Goal: Task Accomplishment & Management: Complete application form

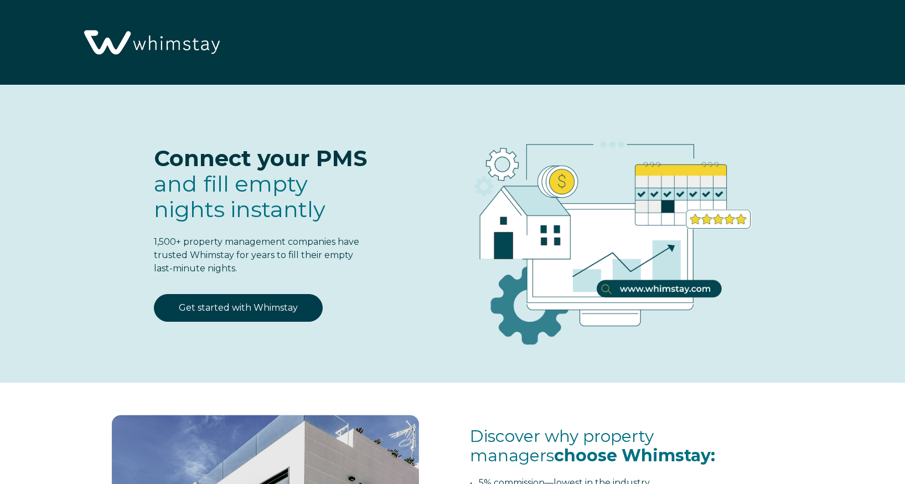
select select "US"
select select "Standard"
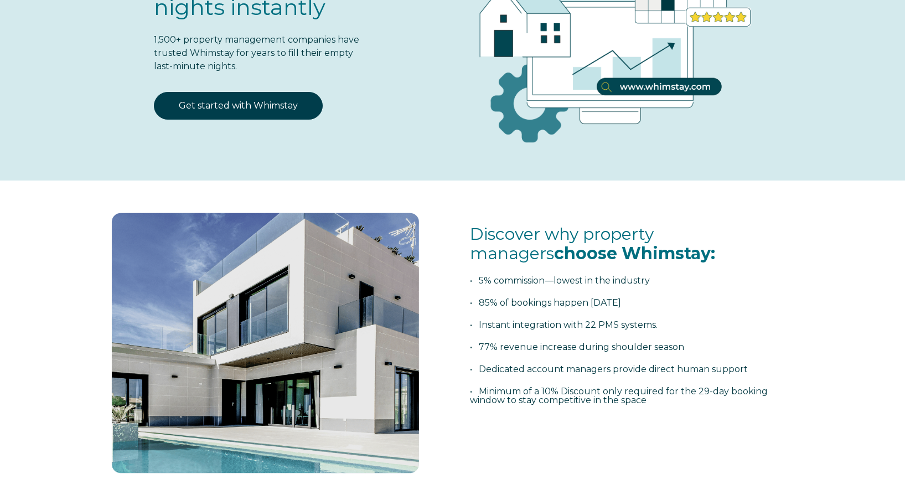
scroll to position [6, 0]
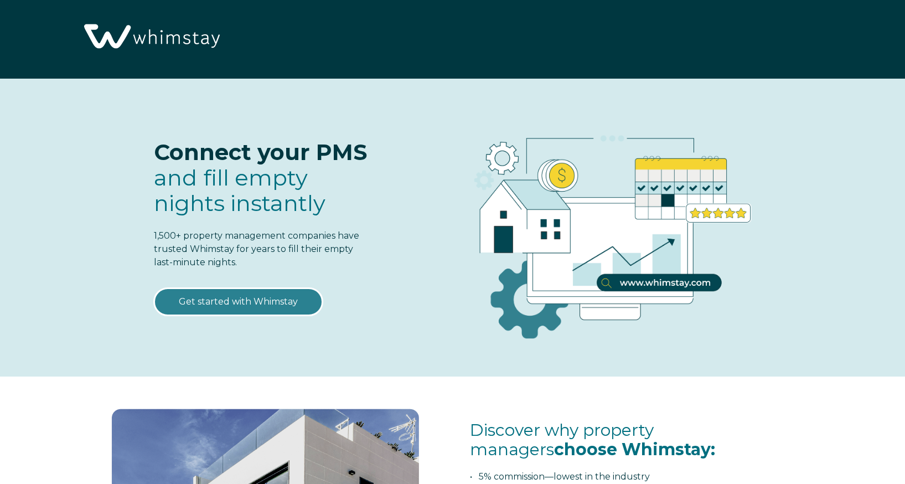
click at [260, 304] on link "Get started with Whimstay" at bounding box center [238, 302] width 169 height 28
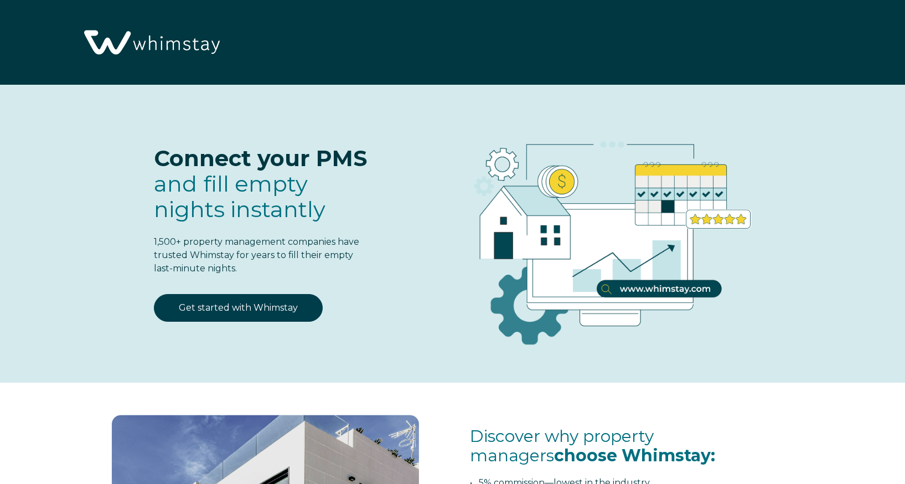
scroll to position [1397, 0]
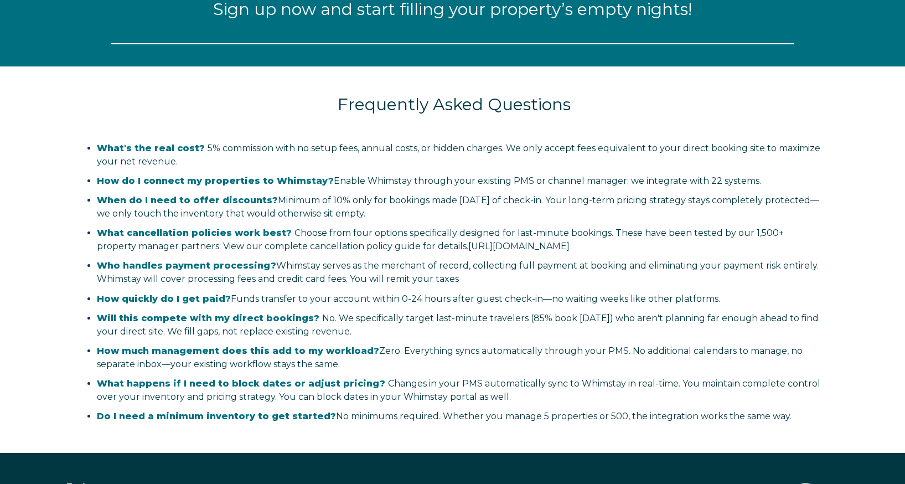
select select "US"
select select "Standard"
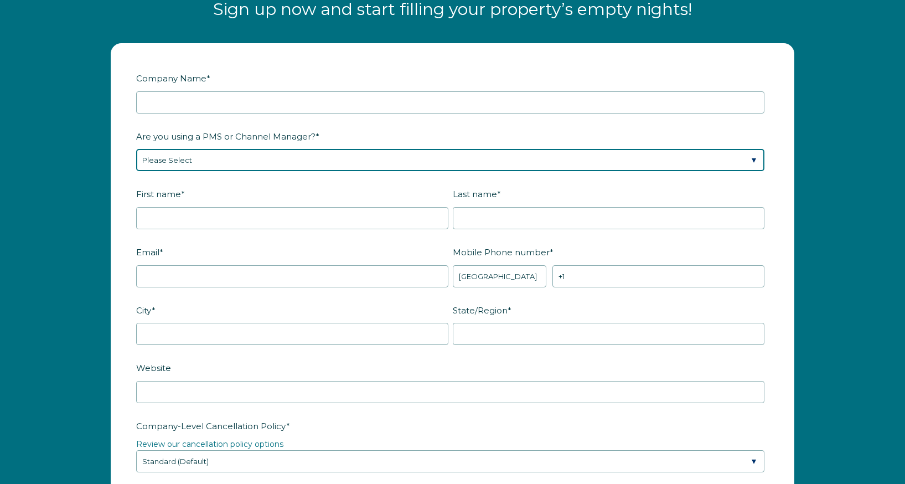
click at [219, 162] on select "Please Select Barefoot BookingPal Boost Brightside CiiRUS Escapia Guesty Hostaw…" at bounding box center [450, 160] width 628 height 22
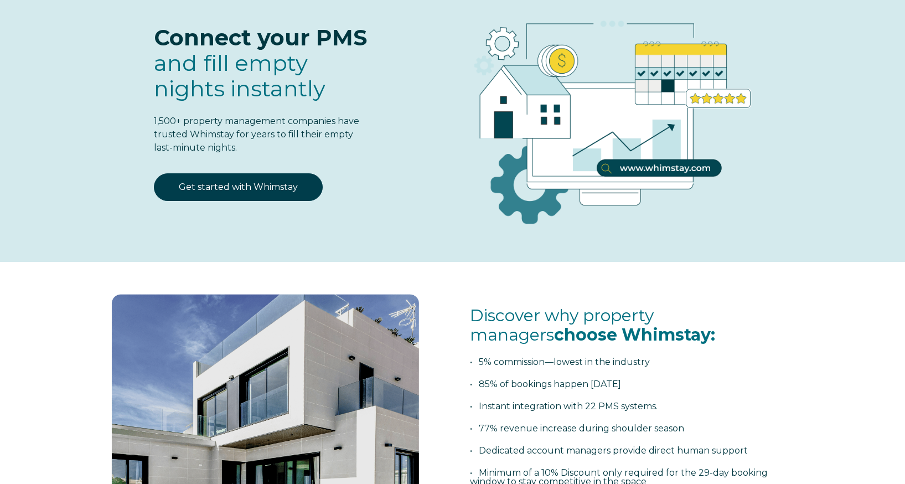
scroll to position [0, 0]
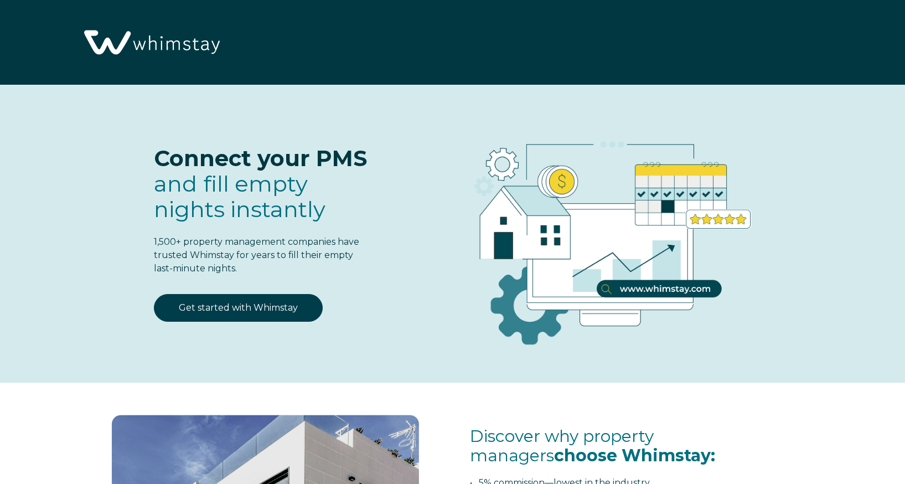
click at [163, 48] on img at bounding box center [151, 43] width 147 height 75
select select "US"
select select "Standard"
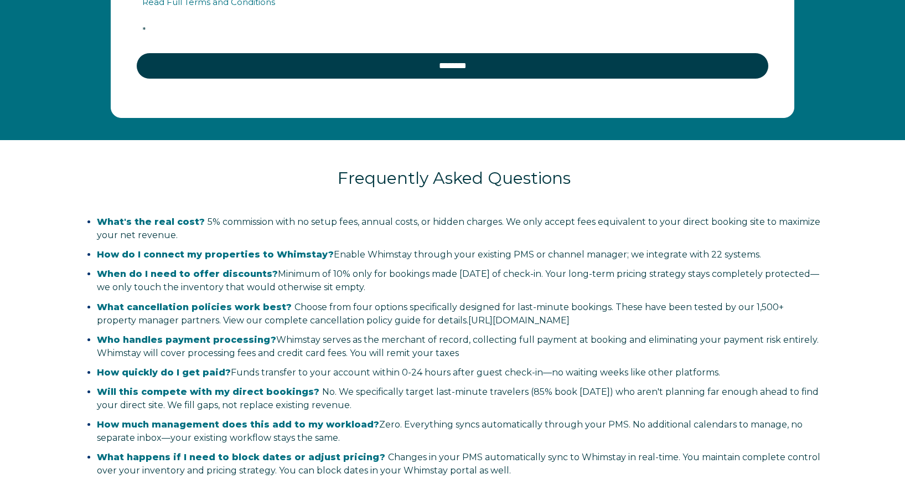
scroll to position [2423, 0]
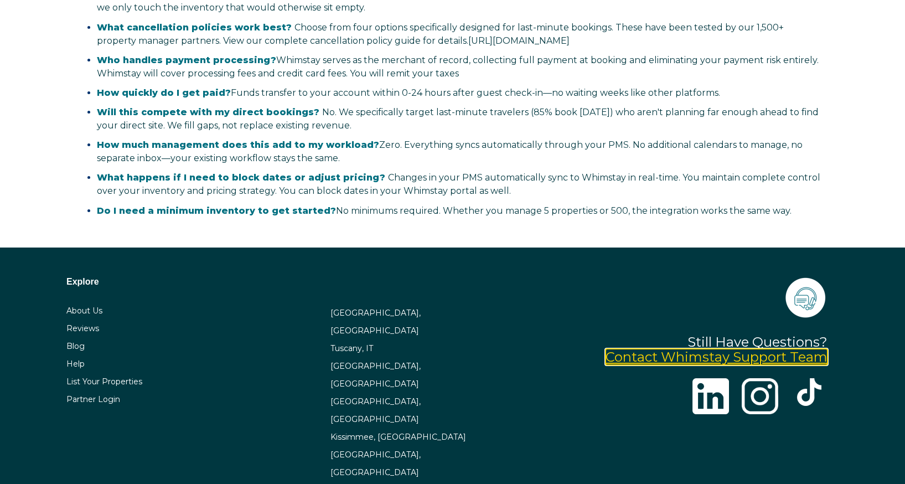
click at [746, 360] on link "Contact Whimstay Support Team" at bounding box center [717, 357] width 222 height 16
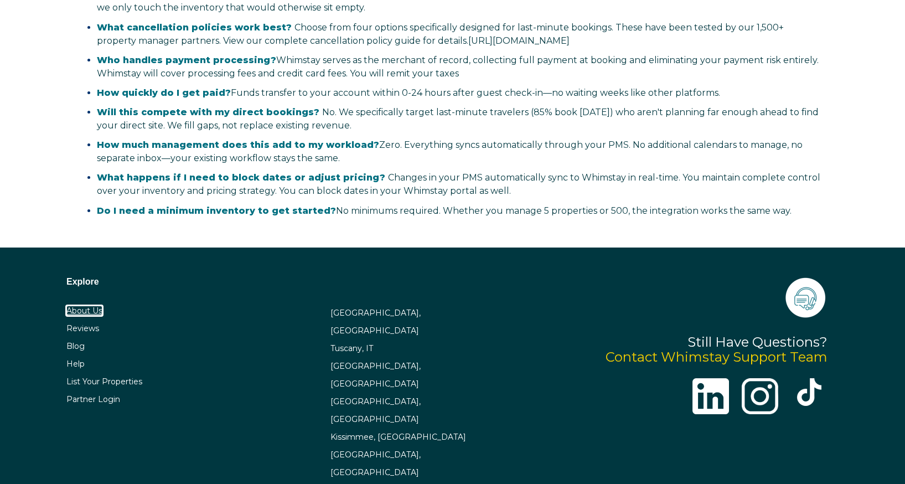
click at [68, 308] on link "About Us" at bounding box center [84, 311] width 36 height 10
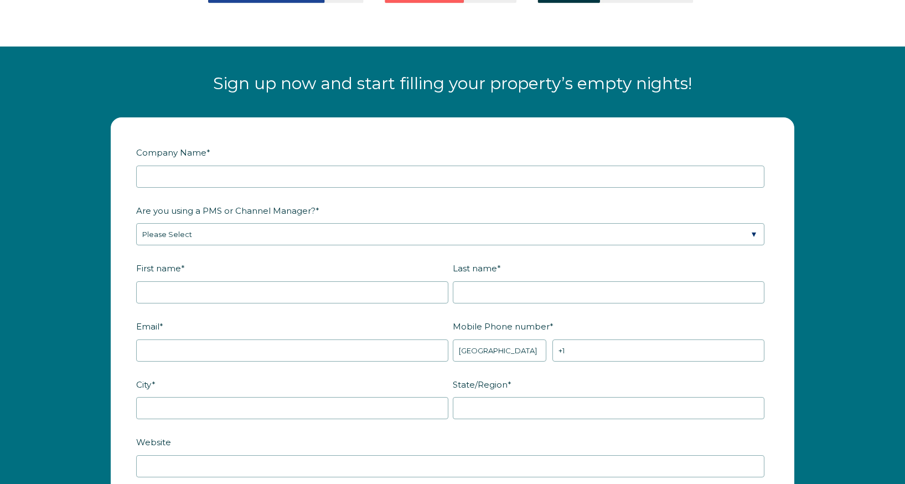
scroll to position [1333, 0]
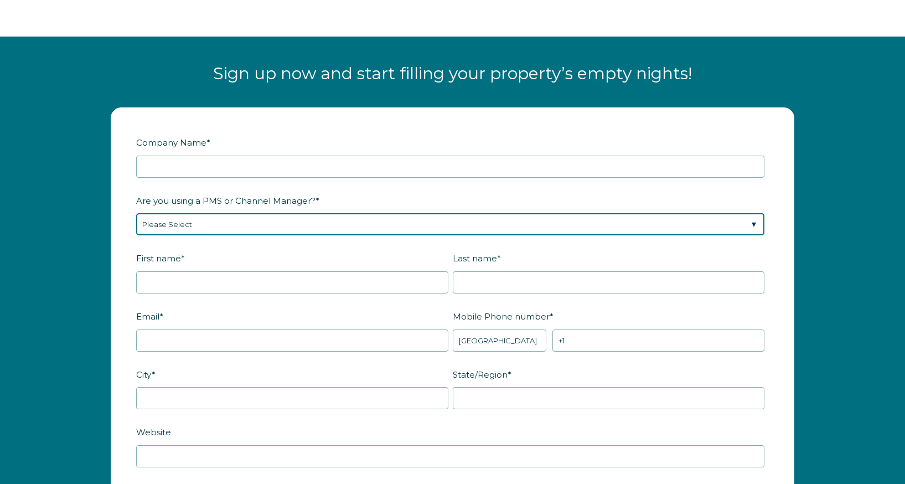
click at [293, 225] on select "Please Select Barefoot BookingPal Boost Brightside CiiRUS Escapia Guesty Hostaw…" at bounding box center [450, 224] width 628 height 22
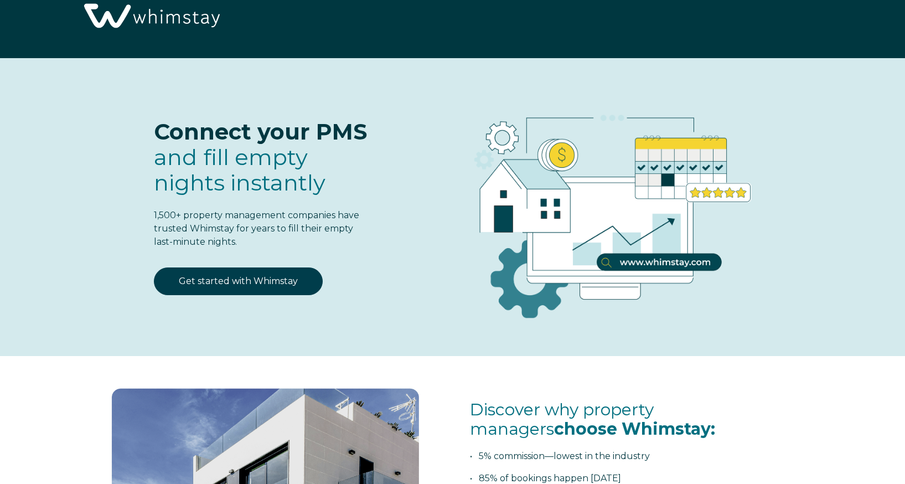
scroll to position [0, 0]
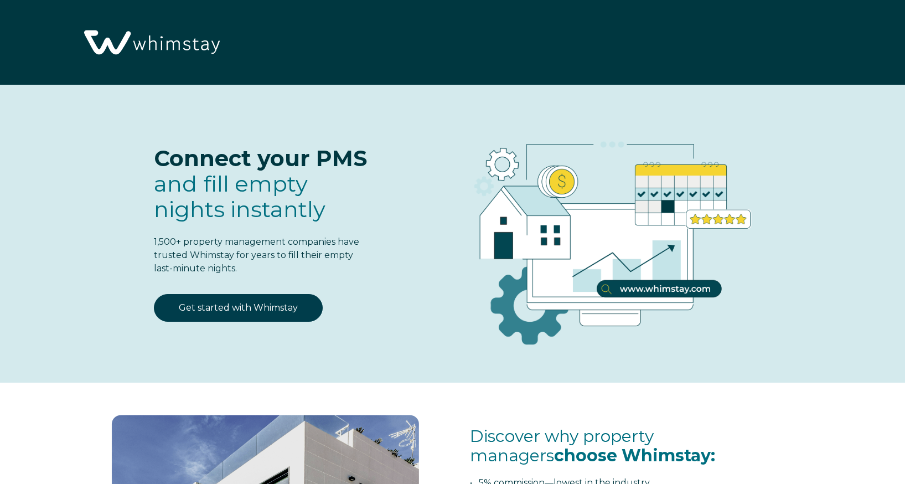
click at [175, 46] on img at bounding box center [151, 43] width 147 height 75
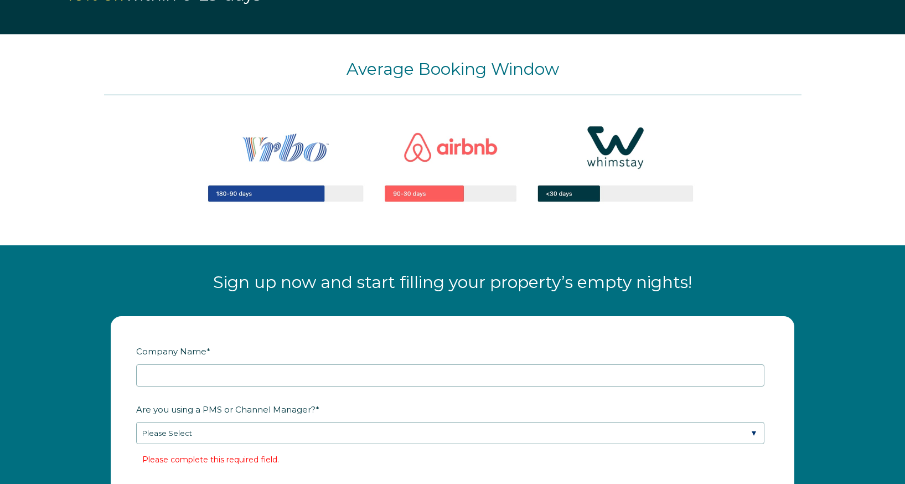
scroll to position [1372, 0]
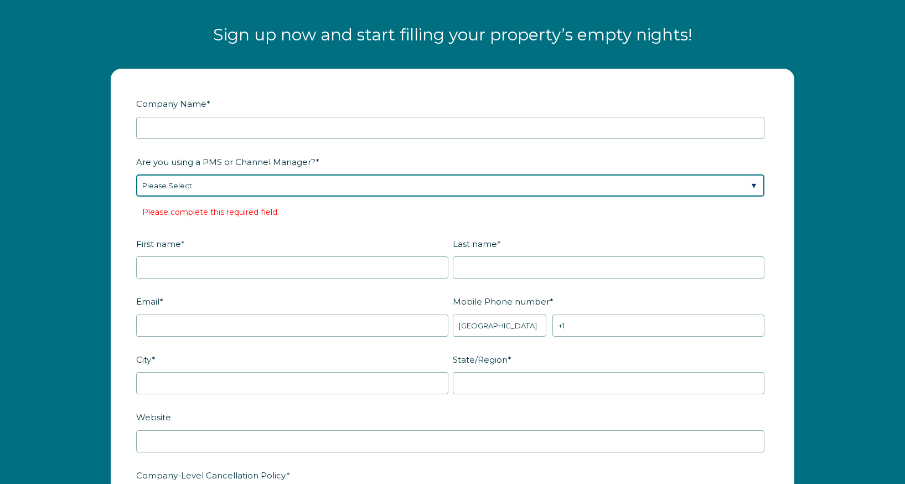
click at [195, 179] on select "Please Select Barefoot BookingPal Boost Brightside CiiRUS Escapia Guesty Hostaw…" at bounding box center [450, 185] width 628 height 22
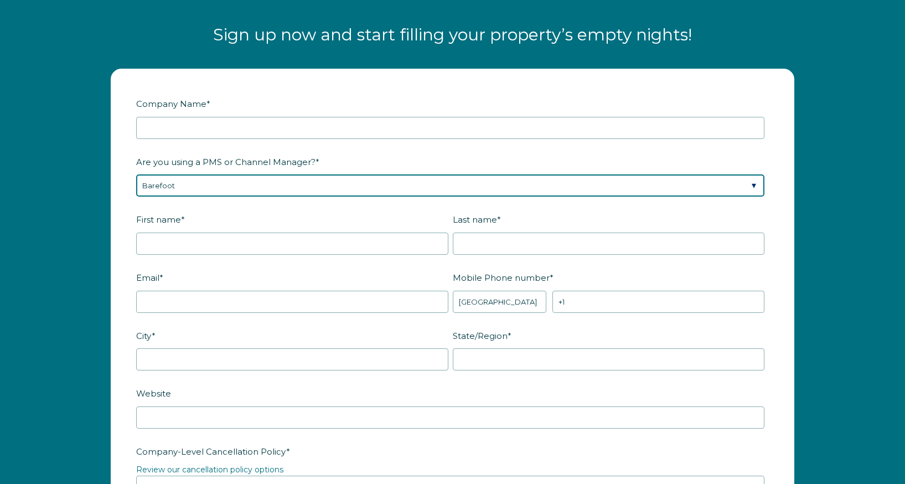
click at [213, 192] on select "Please Select Barefoot BookingPal Boost Brightside CiiRUS Escapia Guesty Hostaw…" at bounding box center [450, 185] width 628 height 22
click at [136, 174] on select "Please Select Barefoot BookingPal Boost Brightside CiiRUS Escapia Guesty Hostaw…" at bounding box center [450, 185] width 628 height 22
click at [205, 183] on select "Please Select Barefoot BookingPal Boost Brightside CiiRUS Escapia Guesty Hostaw…" at bounding box center [450, 185] width 628 height 22
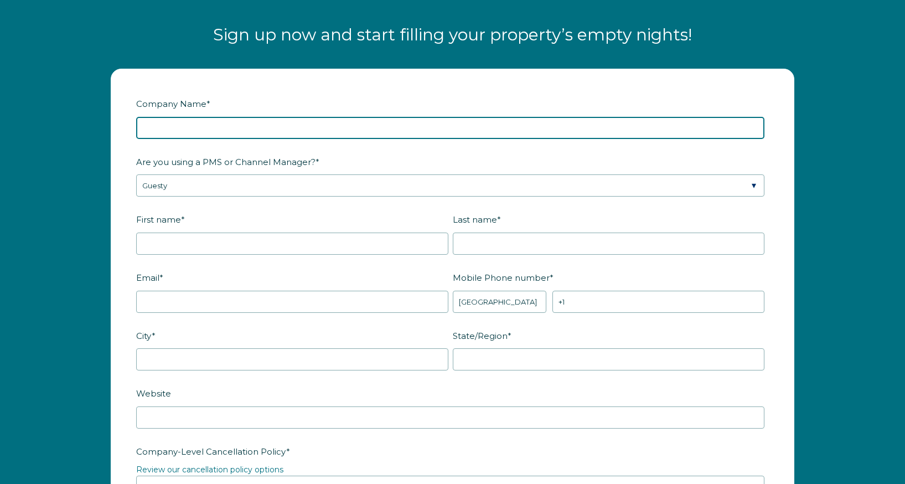
click at [190, 124] on input "Company Name *" at bounding box center [450, 128] width 628 height 22
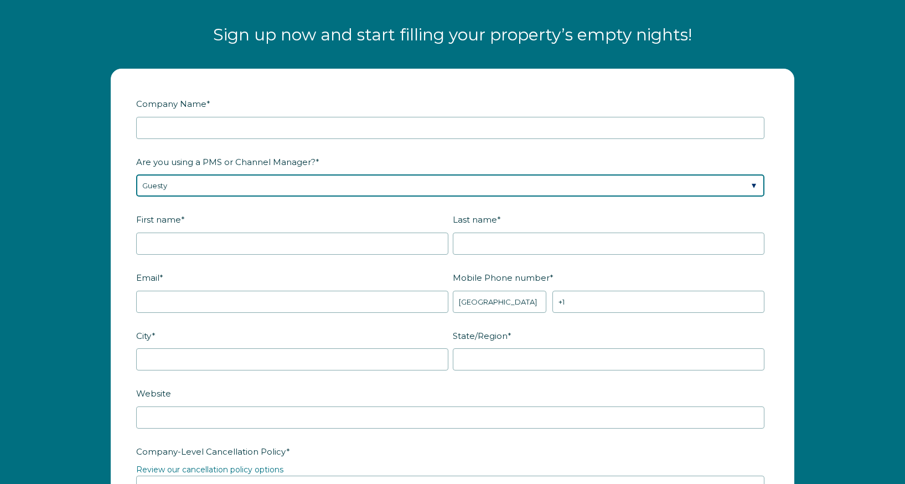
click at [183, 189] on div "Are you using a PMS or Channel Manager? * Please Select Barefoot BookingPal Boo…" at bounding box center [452, 174] width 633 height 45
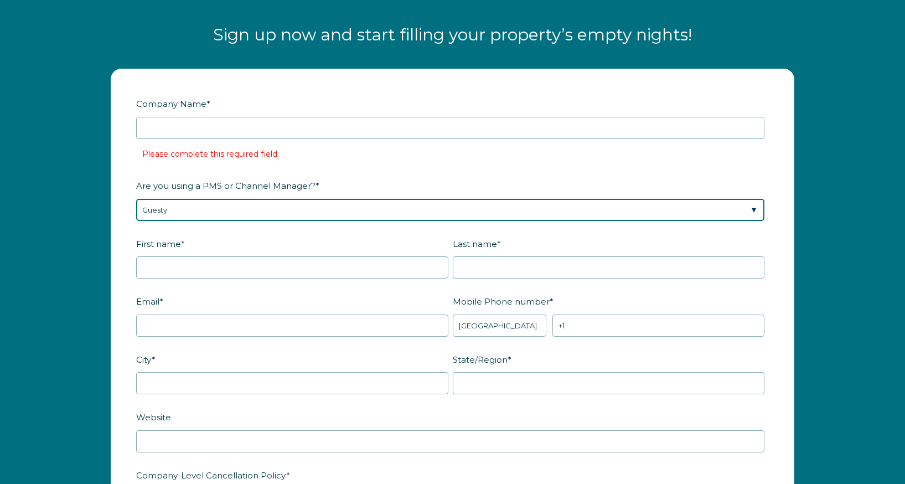
select select "Barefoot"
click at [136, 199] on select "Please Select Barefoot BookingPal Boost Brightside CiiRUS Escapia Guesty Hostaw…" at bounding box center [450, 210] width 628 height 22
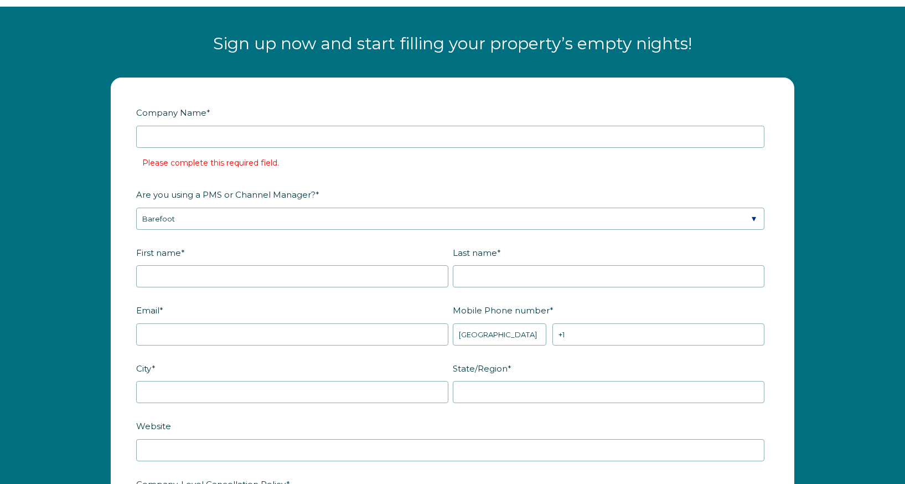
scroll to position [1343, 0]
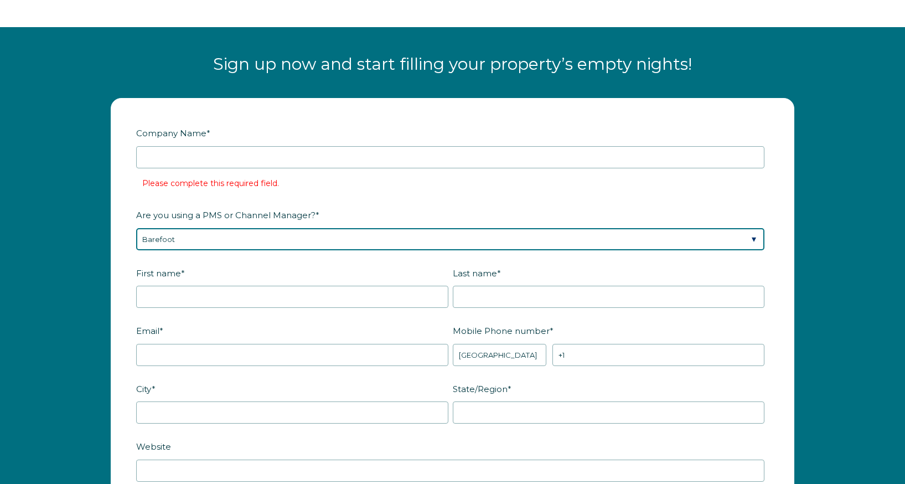
click at [189, 239] on select "Please Select Barefoot BookingPal Boost Brightside CiiRUS Escapia Guesty Hostaw…" at bounding box center [450, 239] width 628 height 22
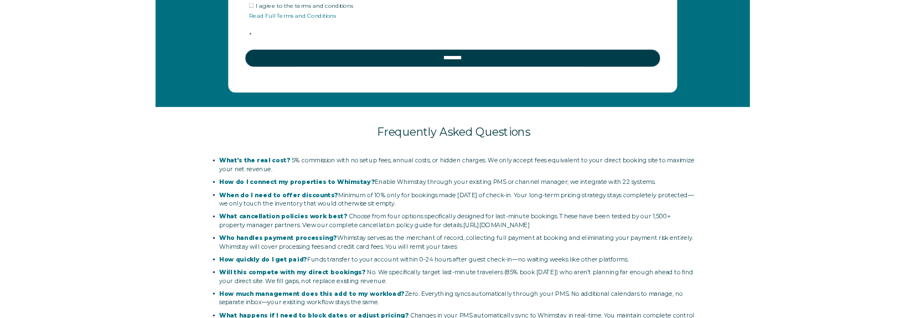
scroll to position [2446, 0]
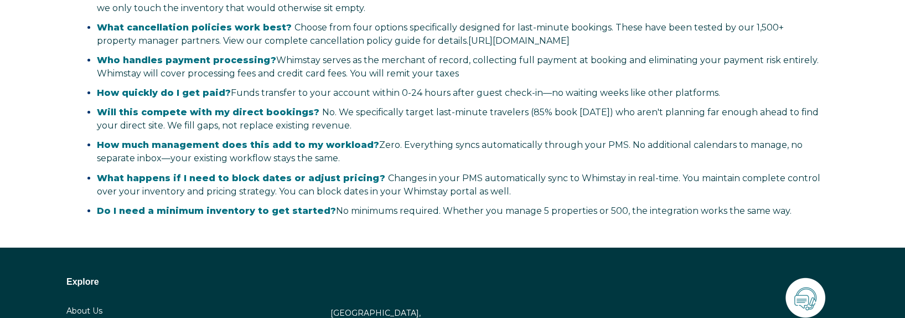
click at [455, 142] on span "How much management does this add to my workload? Zero. Everything syncs automa…" at bounding box center [450, 152] width 706 height 24
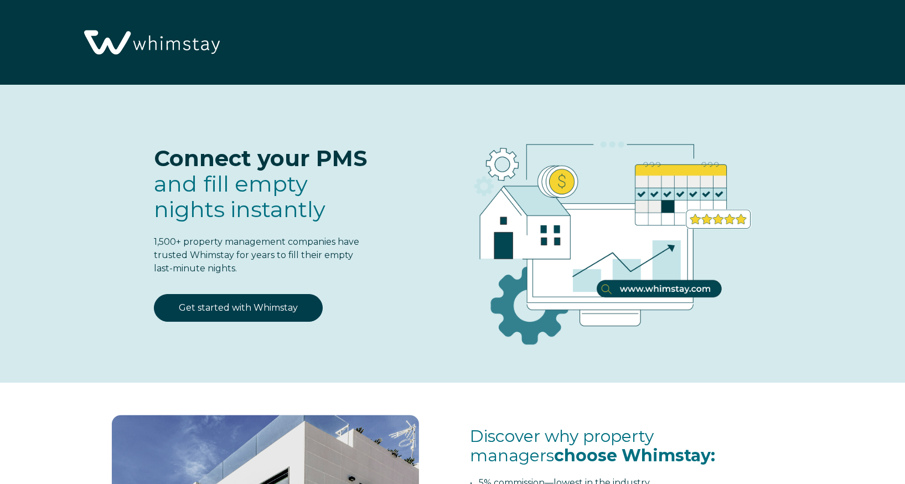
scroll to position [80, 0]
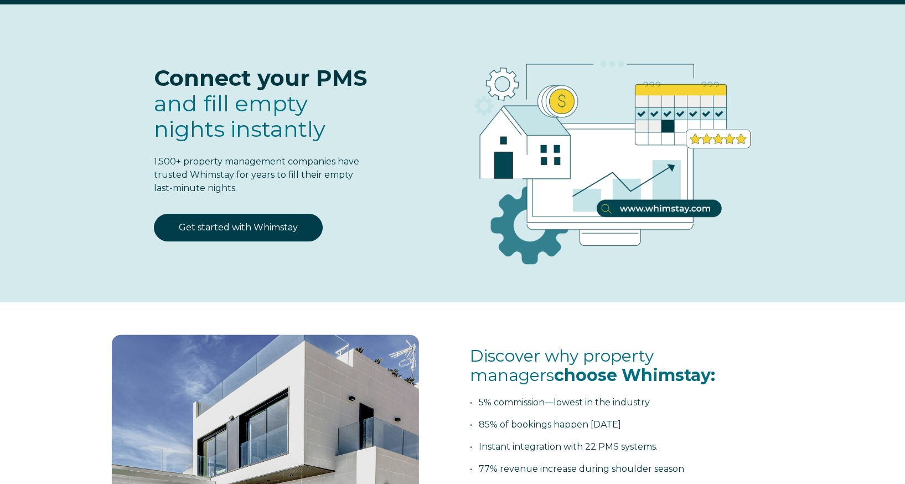
select select "US"
select select "Standard"
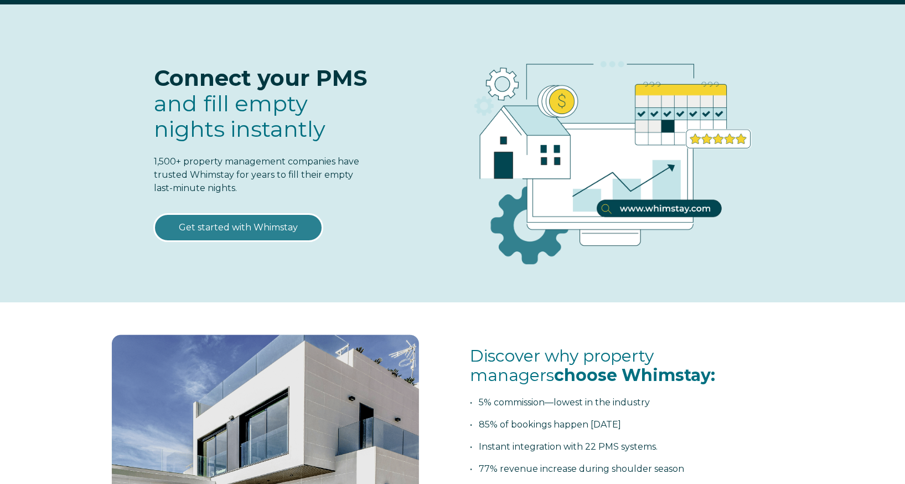
click at [271, 232] on link "Get started with Whimstay" at bounding box center [238, 228] width 169 height 28
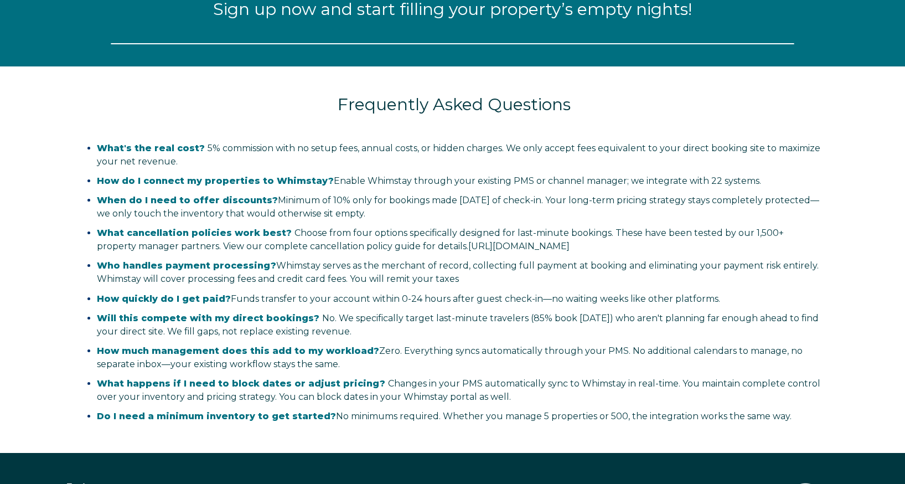
select select "US"
select select "Standard"
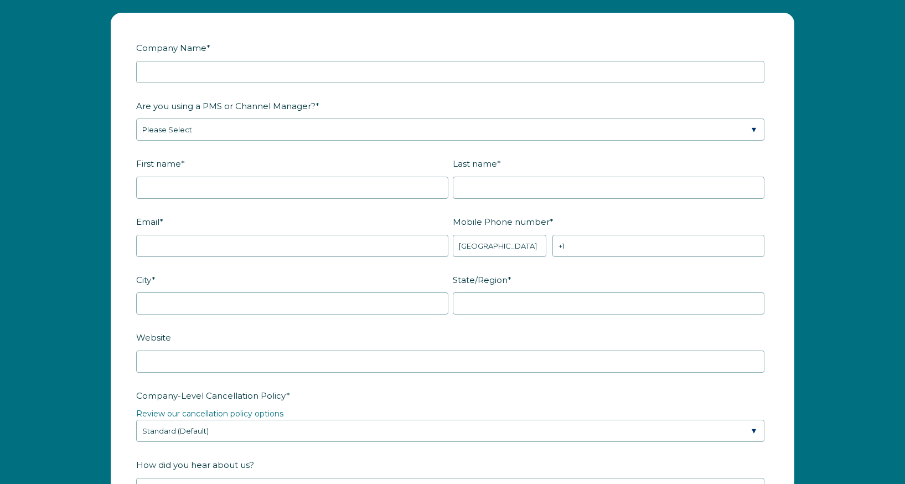
scroll to position [1431, 0]
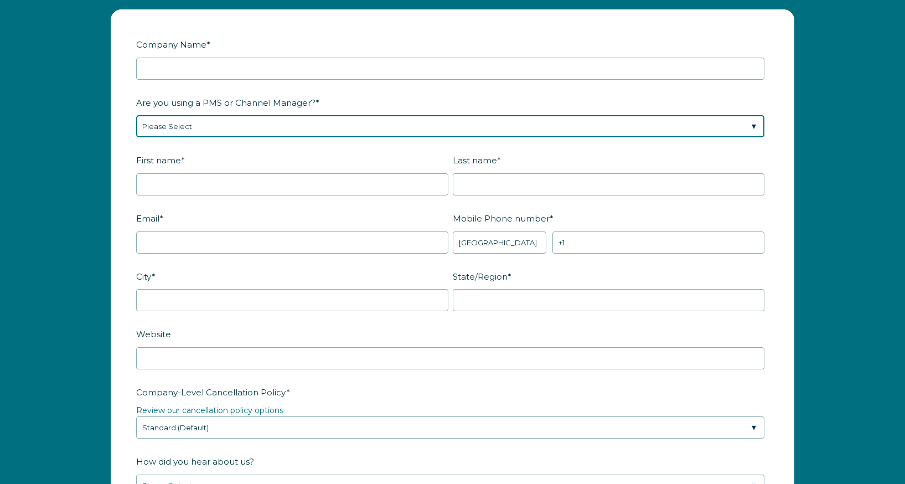
click at [226, 122] on select "Please Select Barefoot BookingPal Boost Brightside CiiRUS Escapia Guesty Hostaw…" at bounding box center [450, 126] width 628 height 22
select select "Not Listed"
click at [136, 115] on select "Please Select Barefoot BookingPal Boost Brightside CiiRUS Escapia Guesty Hostaw…" at bounding box center [450, 126] width 628 height 22
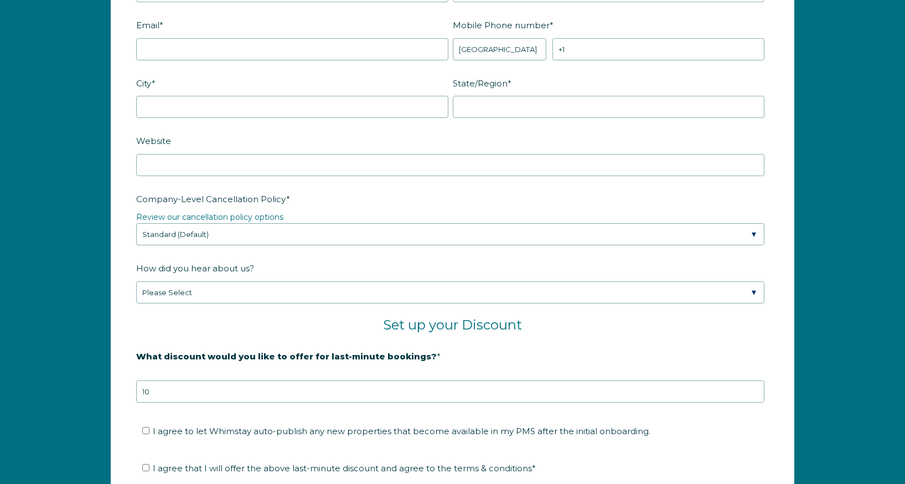
scroll to position [1630, 0]
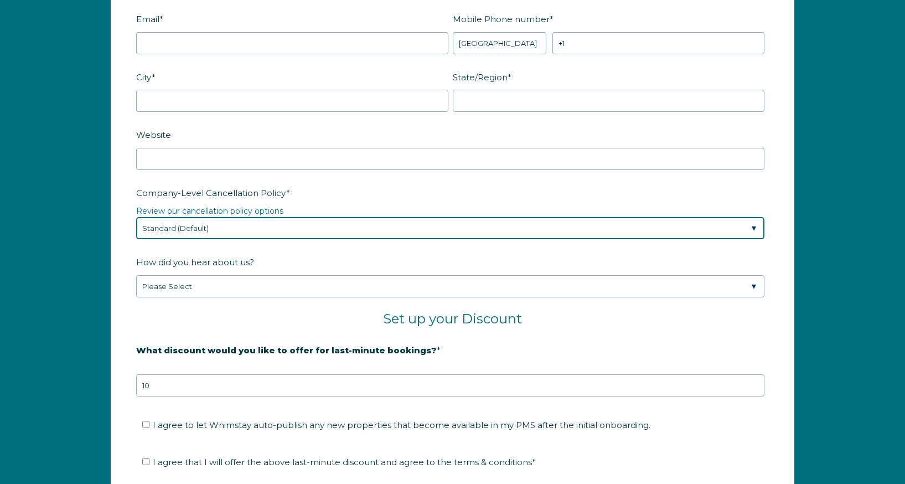
click at [244, 230] on select "Please Select Partial Standard (Default) Moderate Strict" at bounding box center [450, 228] width 628 height 22
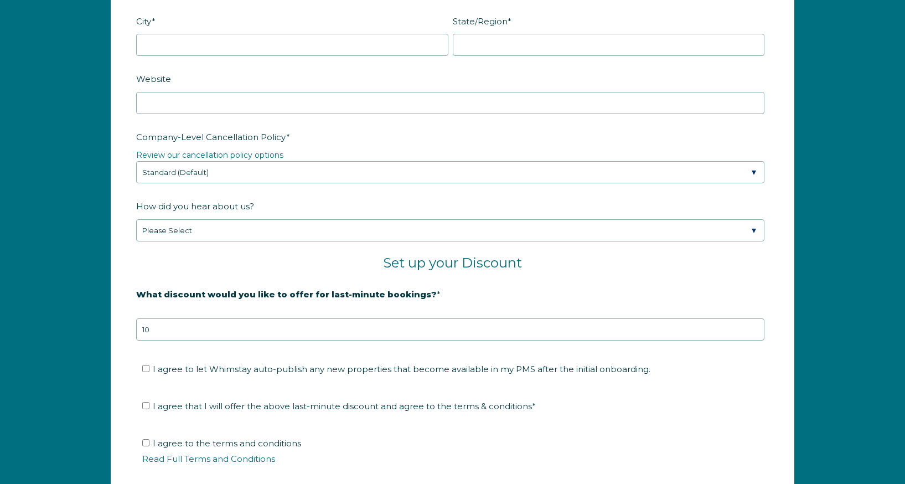
click at [226, 244] on fieldset "How did you hear about us? Please Select Found Whimstay through a Google search…" at bounding box center [452, 226] width 633 height 58
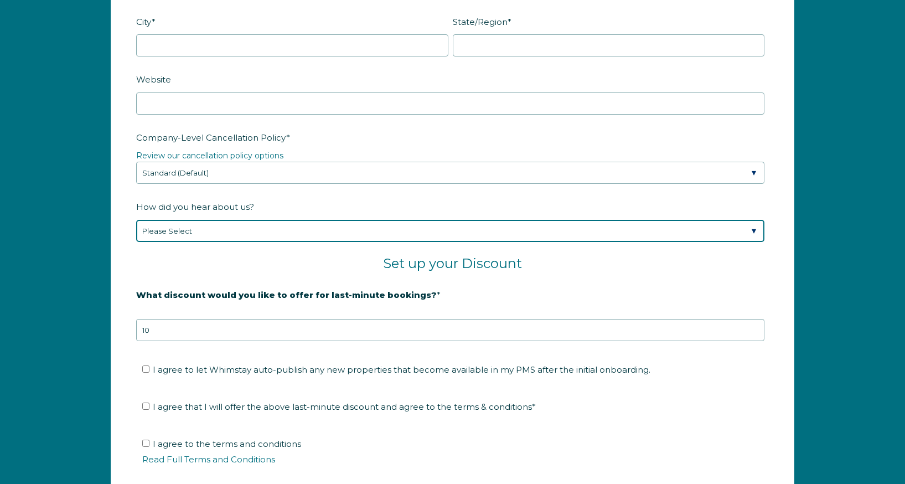
click at [228, 234] on select "Please Select Found Whimstay through a Google search Spoke to a Whimstay salesp…" at bounding box center [450, 231] width 628 height 22
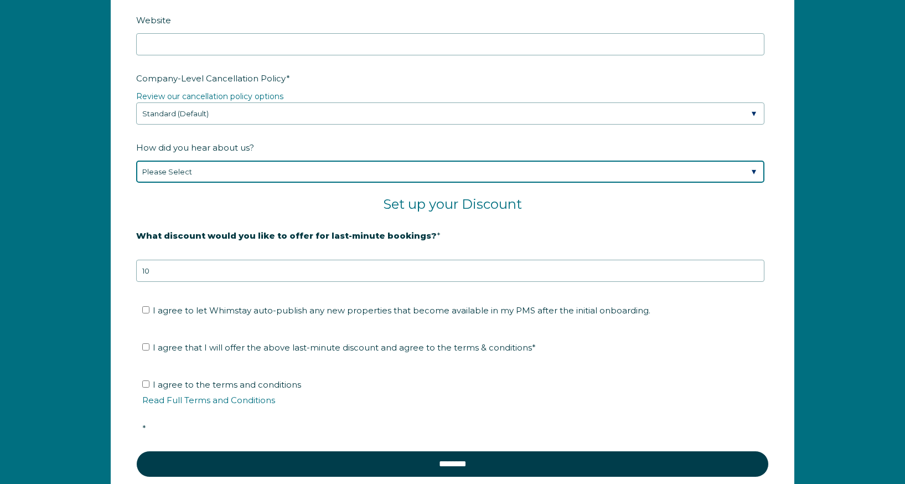
scroll to position [1744, 0]
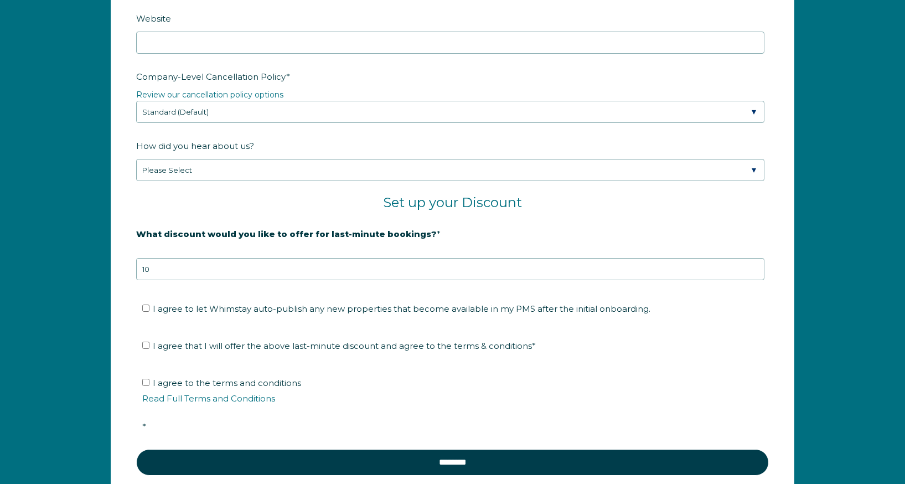
click at [241, 269] on input "10" at bounding box center [450, 269] width 628 height 22
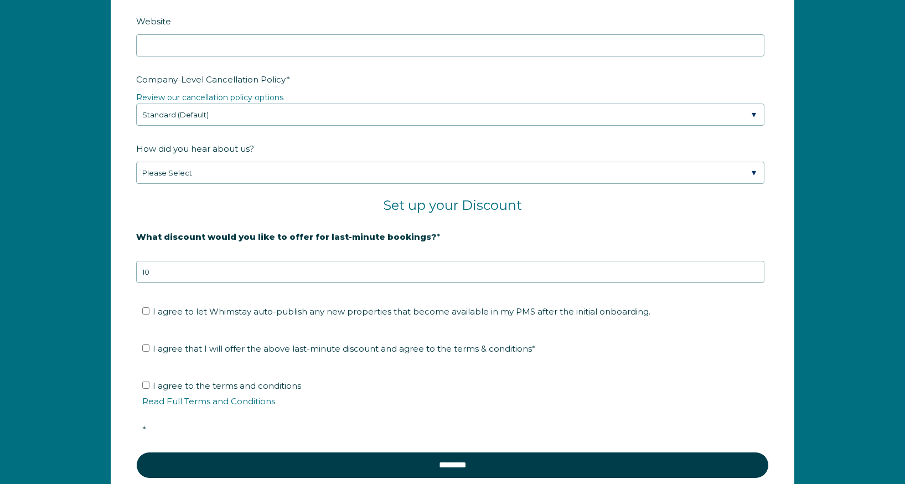
click at [241, 270] on input "10" at bounding box center [450, 272] width 628 height 22
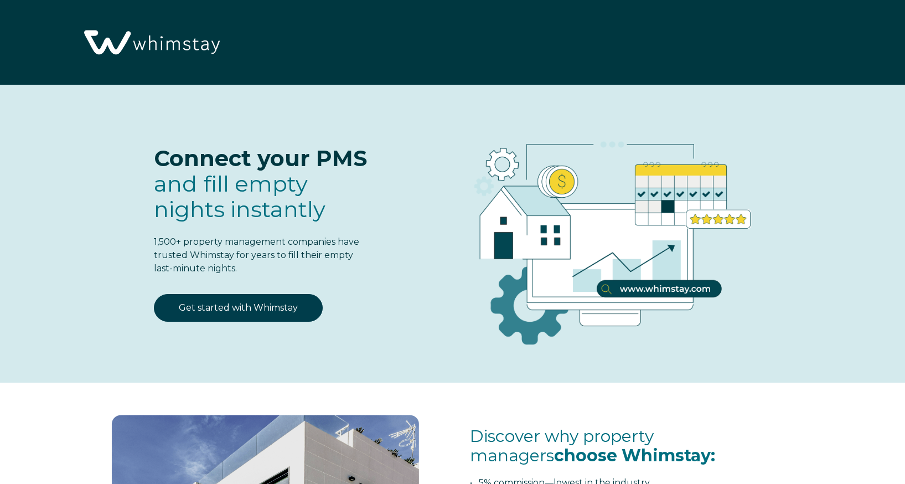
scroll to position [0, 0]
click at [165, 35] on img at bounding box center [151, 43] width 147 height 75
click at [170, 40] on img at bounding box center [151, 43] width 147 height 75
click at [142, 44] on img at bounding box center [151, 43] width 147 height 75
